Goal: Information Seeking & Learning: Learn about a topic

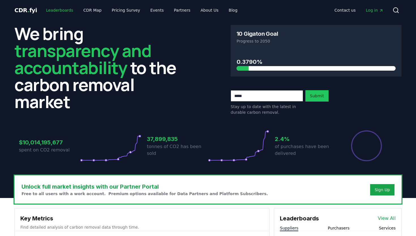
click at [61, 10] on link "Leaderboards" at bounding box center [60, 10] width 36 height 10
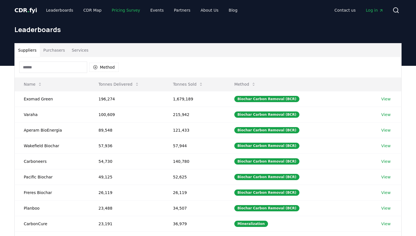
click at [115, 10] on link "Pricing Survey" at bounding box center [125, 10] width 37 height 10
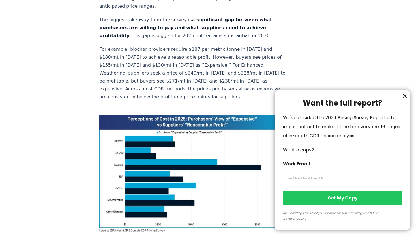
scroll to position [378, 0]
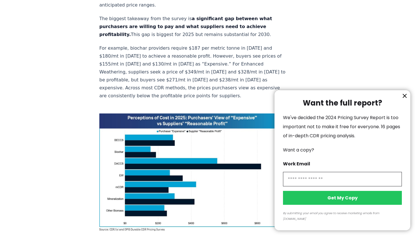
click at [145, 83] on div at bounding box center [208, 118] width 416 height 236
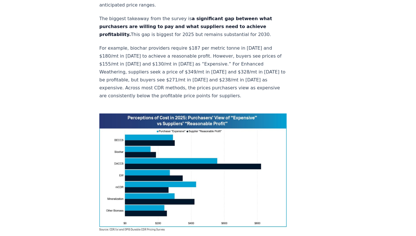
click at [145, 83] on div at bounding box center [208, 118] width 416 height 236
click at [145, 113] on img at bounding box center [192, 171] width 187 height 117
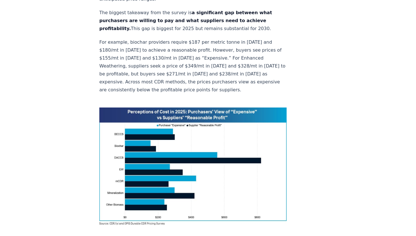
scroll to position [384, 0]
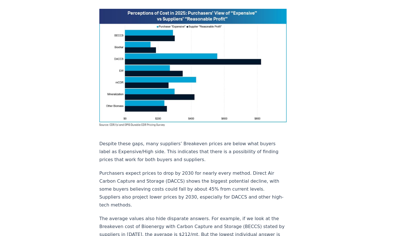
scroll to position [486, 0]
